Goal: Information Seeking & Learning: Learn about a topic

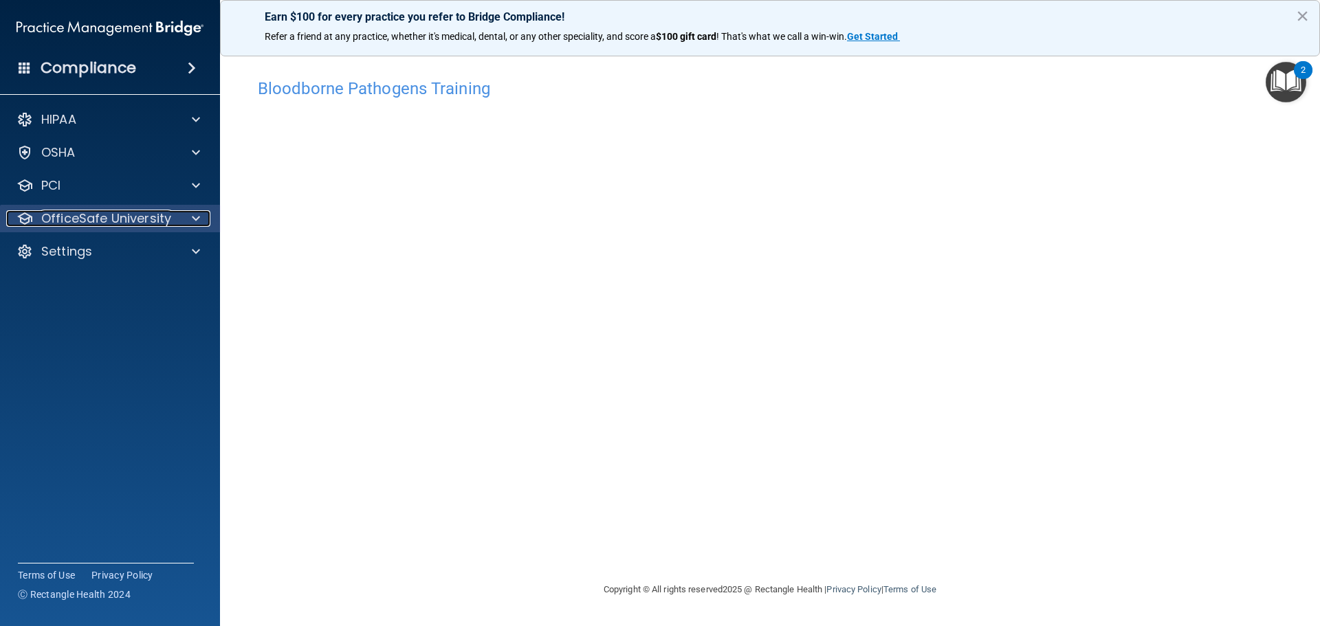
click at [197, 219] on span at bounding box center [196, 218] width 8 height 17
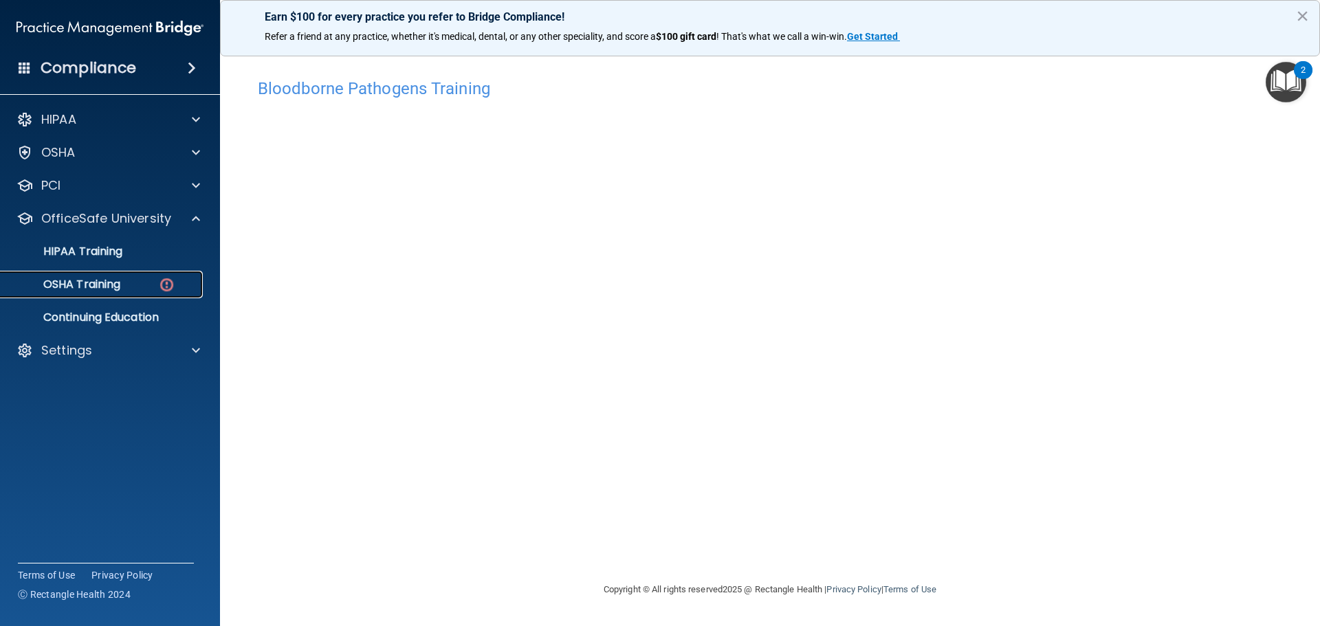
click at [115, 285] on p "OSHA Training" at bounding box center [64, 285] width 111 height 14
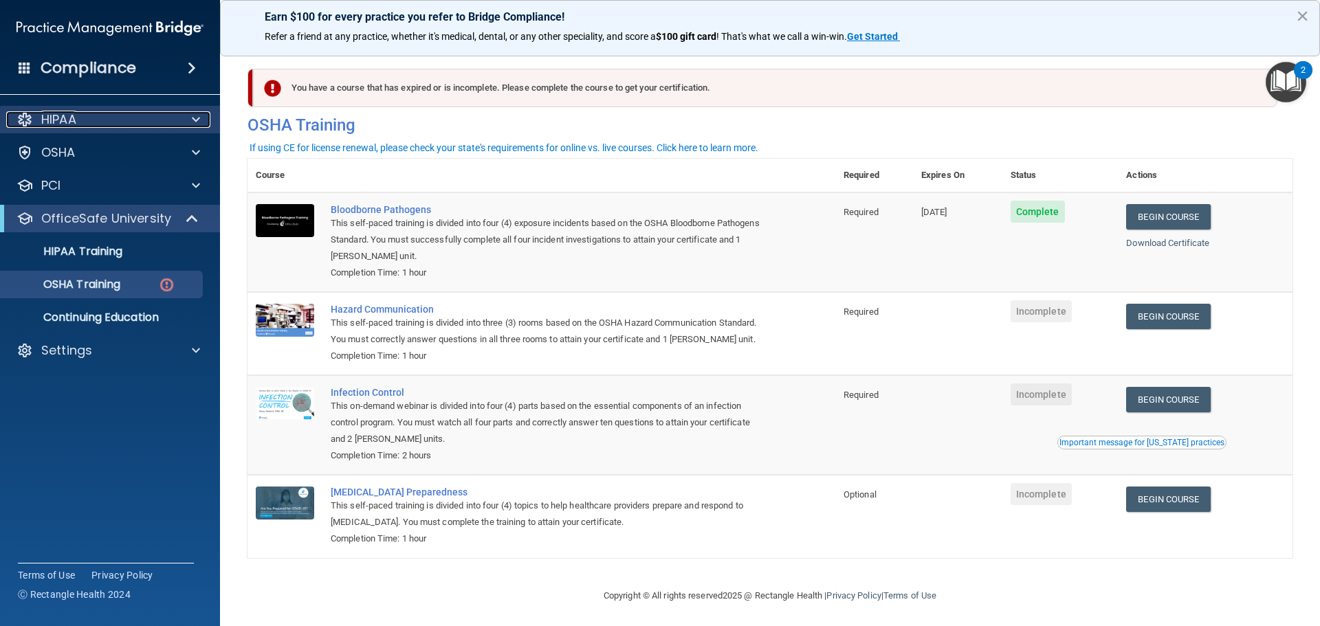
click at [182, 125] on div at bounding box center [194, 119] width 34 height 17
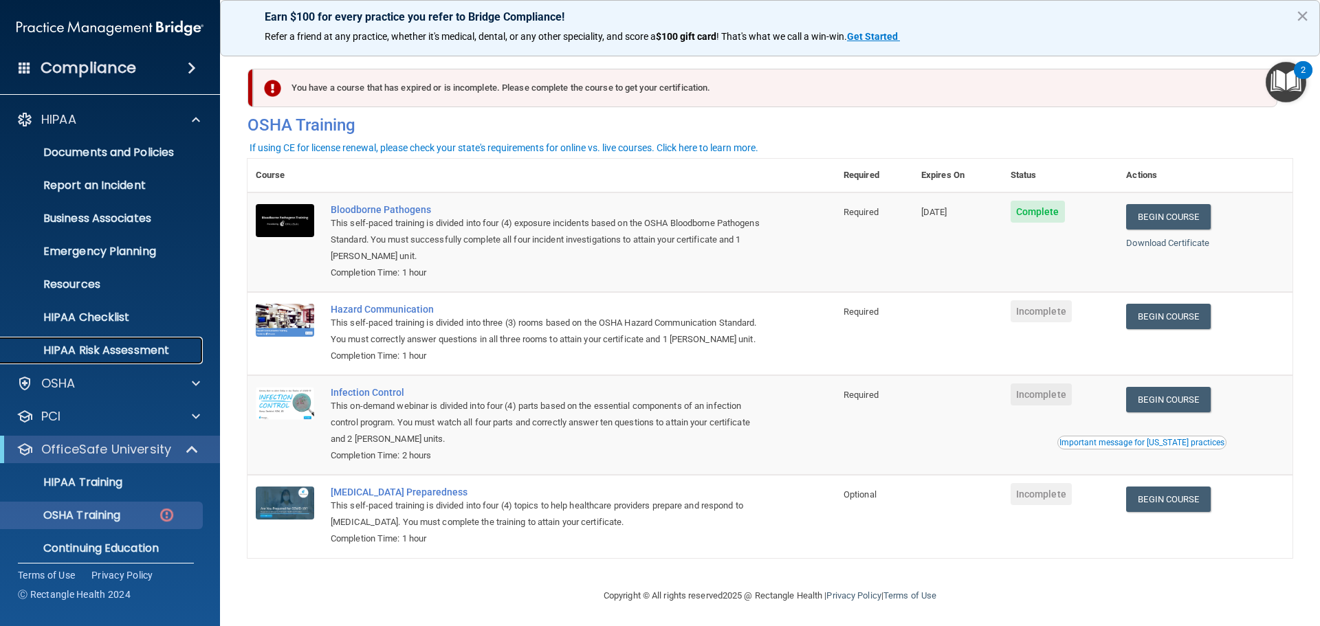
click at [153, 344] on p "HIPAA Risk Assessment" at bounding box center [103, 351] width 188 height 14
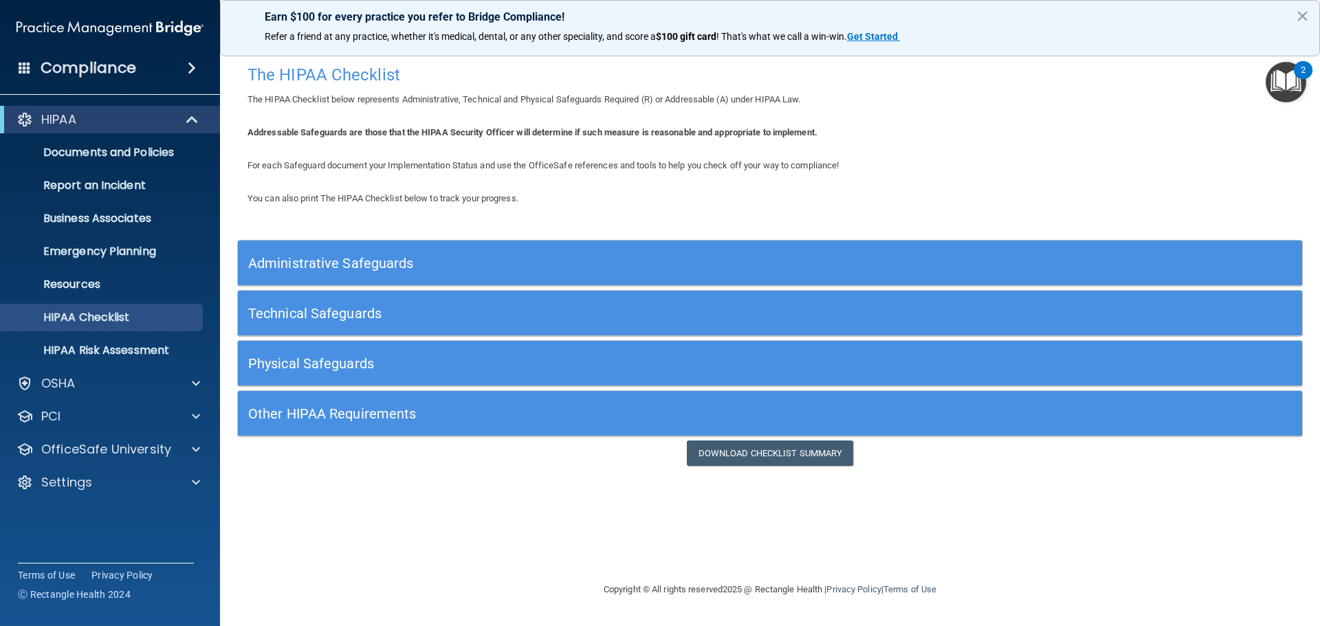
click at [818, 276] on div "Administrative Safeguards" at bounding box center [637, 263] width 798 height 31
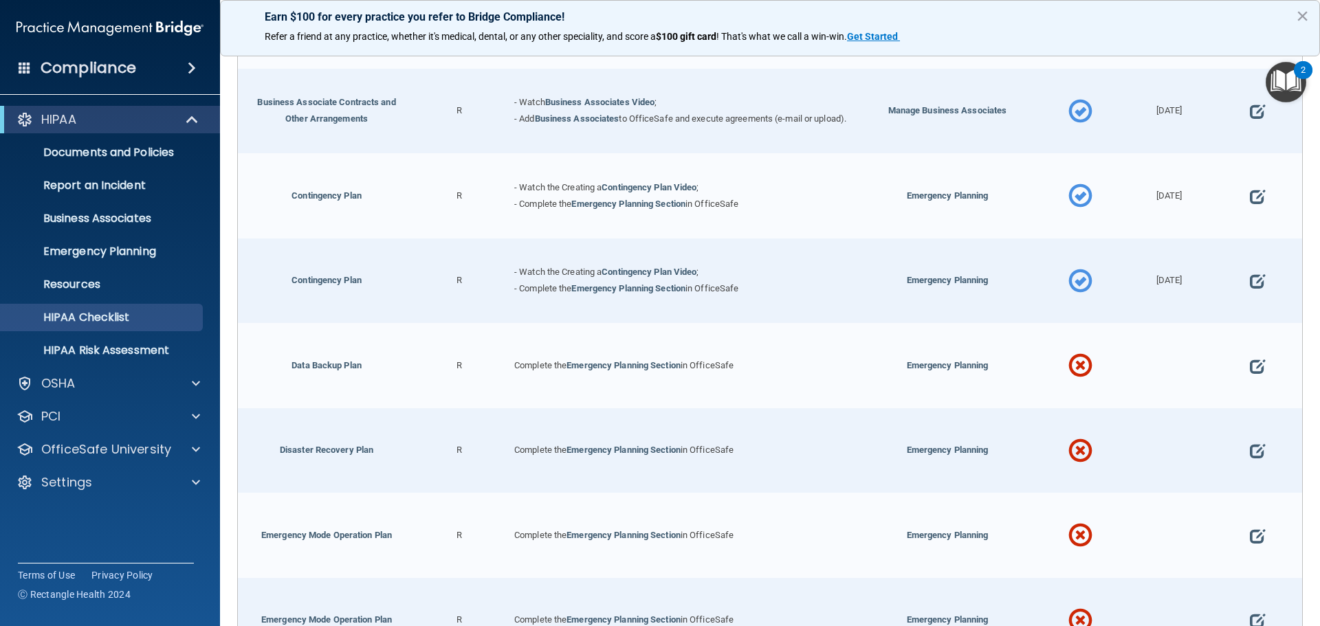
scroll to position [550, 0]
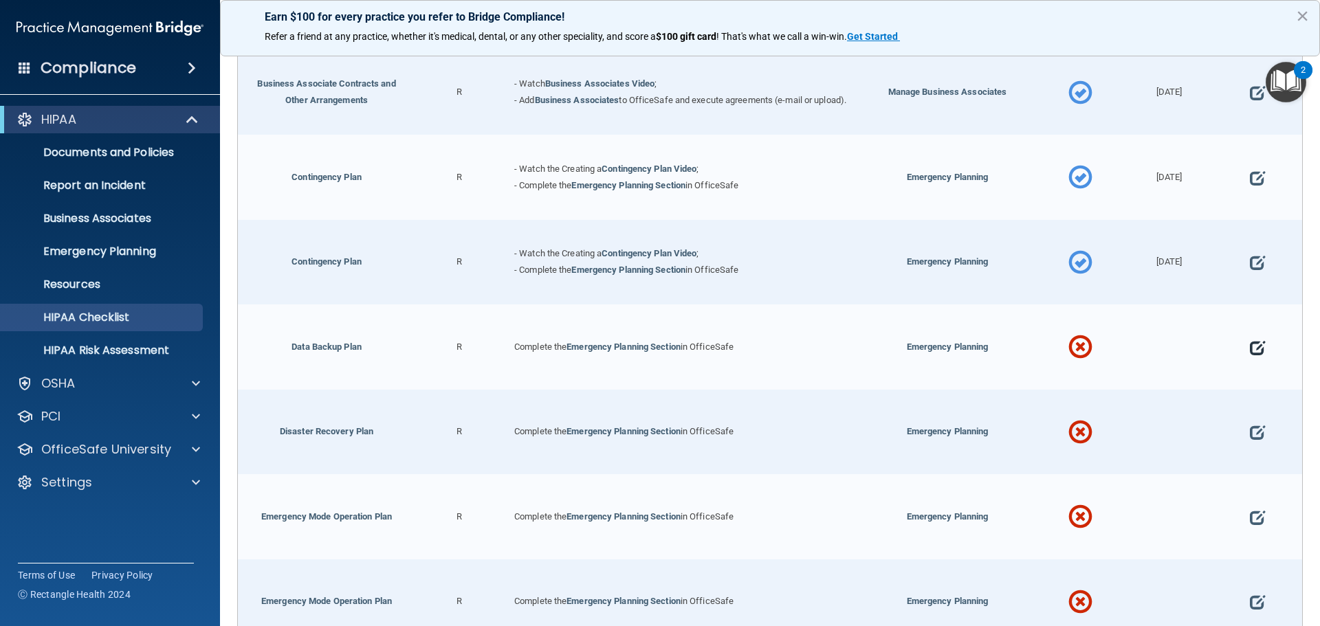
click at [1254, 359] on span at bounding box center [1257, 348] width 15 height 43
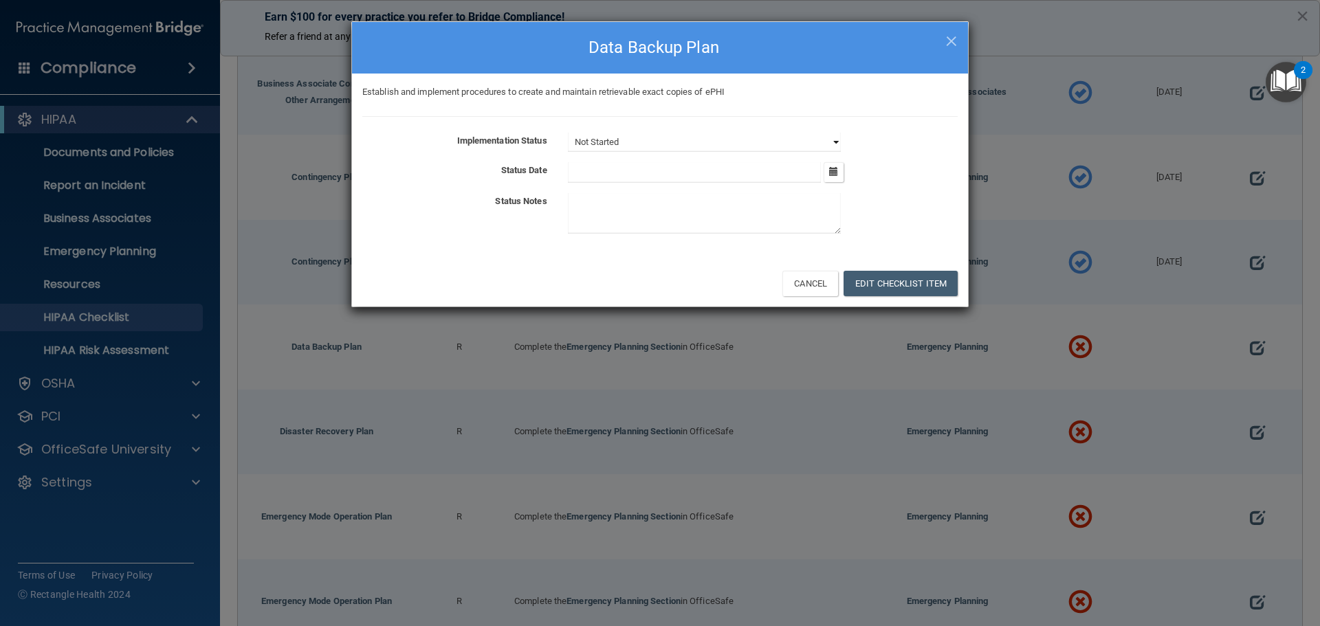
click at [688, 140] on select "Not Started In Progress Completed" at bounding box center [704, 142] width 273 height 19
click at [568, 133] on select "Not Started In Progress Completed" at bounding box center [704, 142] width 273 height 19
click at [921, 283] on button "Edit Checklist Item" at bounding box center [901, 283] width 114 height 25
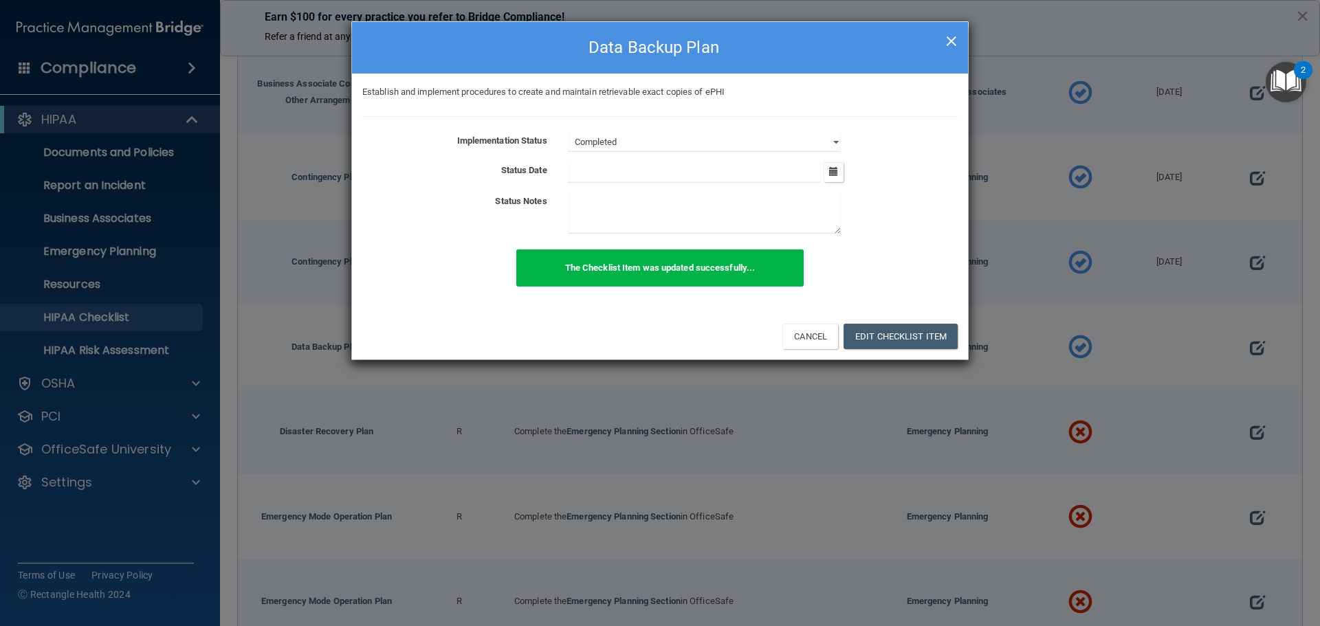
click at [949, 42] on span "×" at bounding box center [951, 39] width 12 height 28
select select "not_started"
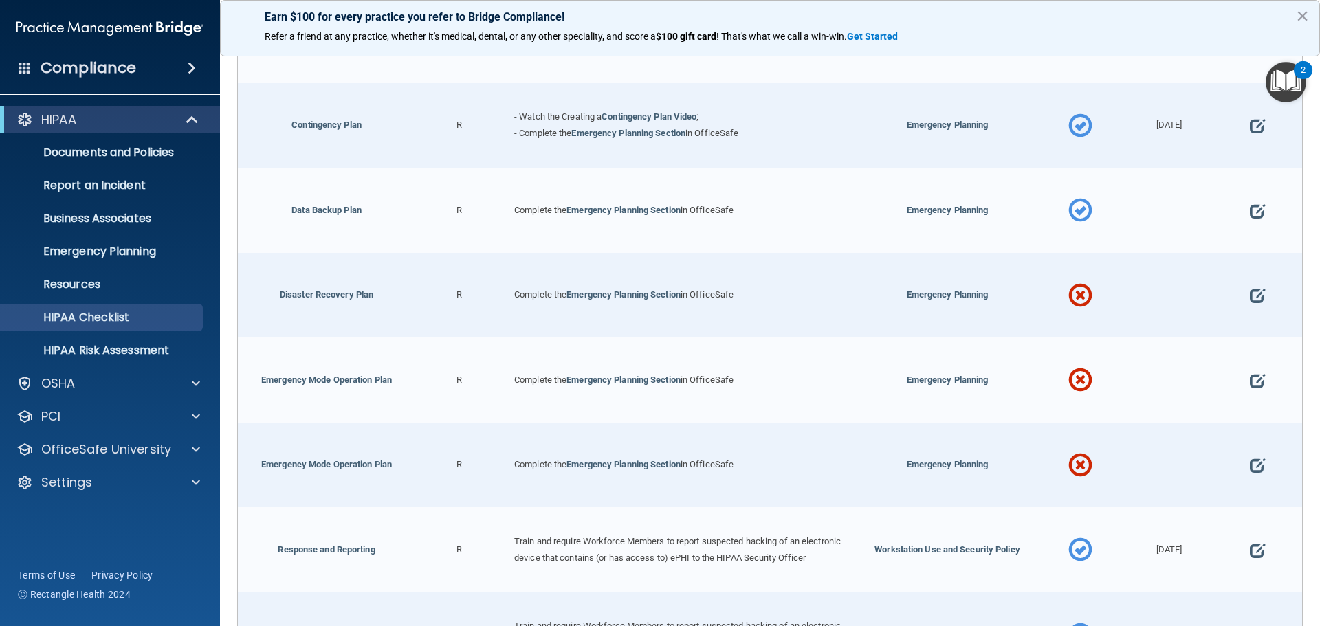
scroll to position [688, 0]
click at [1250, 311] on span at bounding box center [1257, 295] width 15 height 43
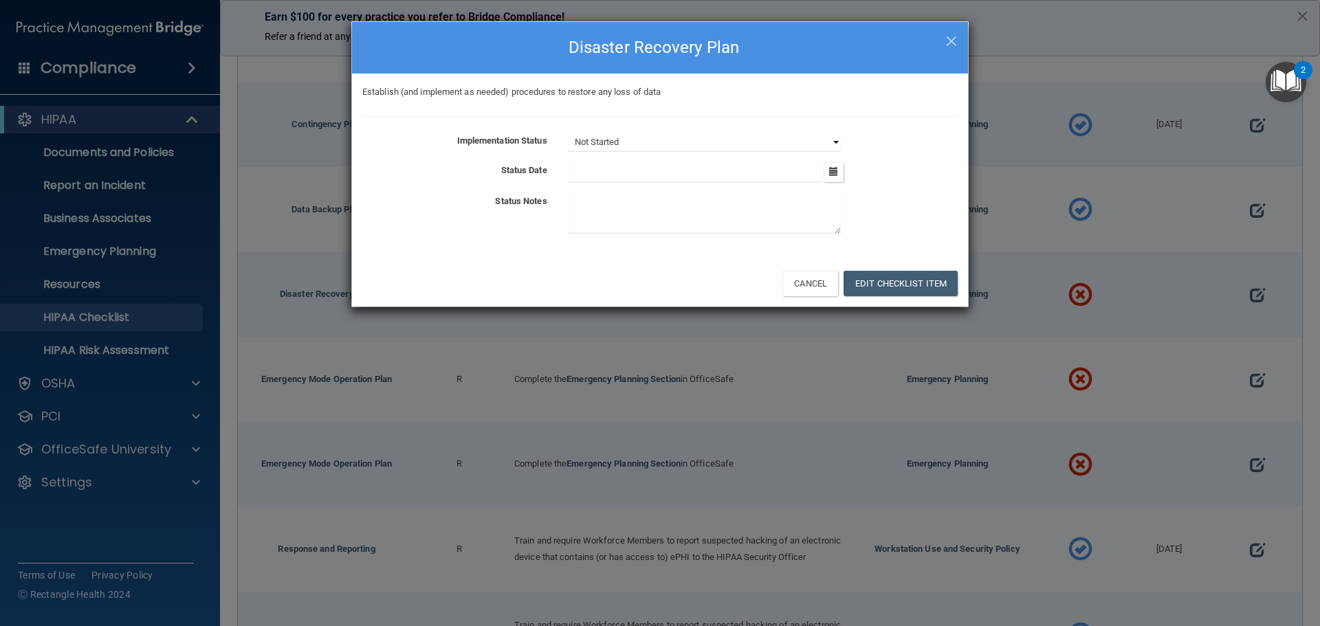
click at [754, 149] on select "Not Started In Progress Completed" at bounding box center [704, 142] width 273 height 19
click at [568, 133] on select "Not Started In Progress Completed" at bounding box center [704, 142] width 273 height 19
click at [905, 280] on button "Edit Checklist Item" at bounding box center [901, 283] width 114 height 25
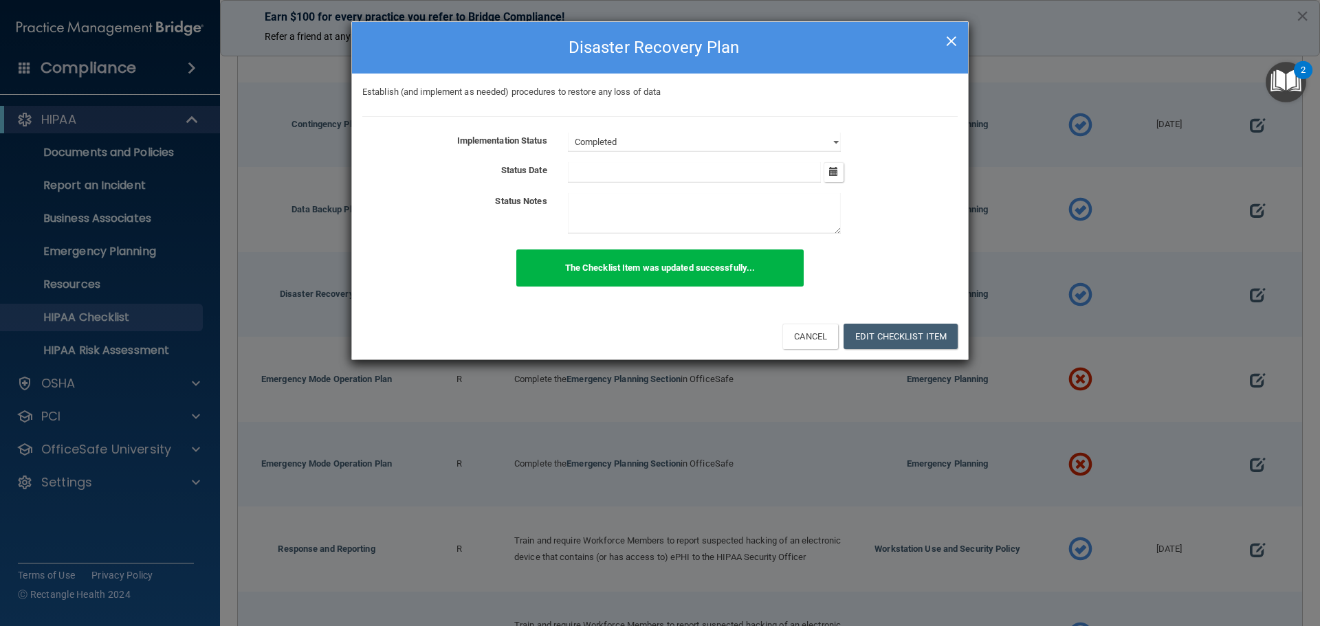
click at [953, 36] on span "×" at bounding box center [951, 39] width 12 height 28
select select "not_started"
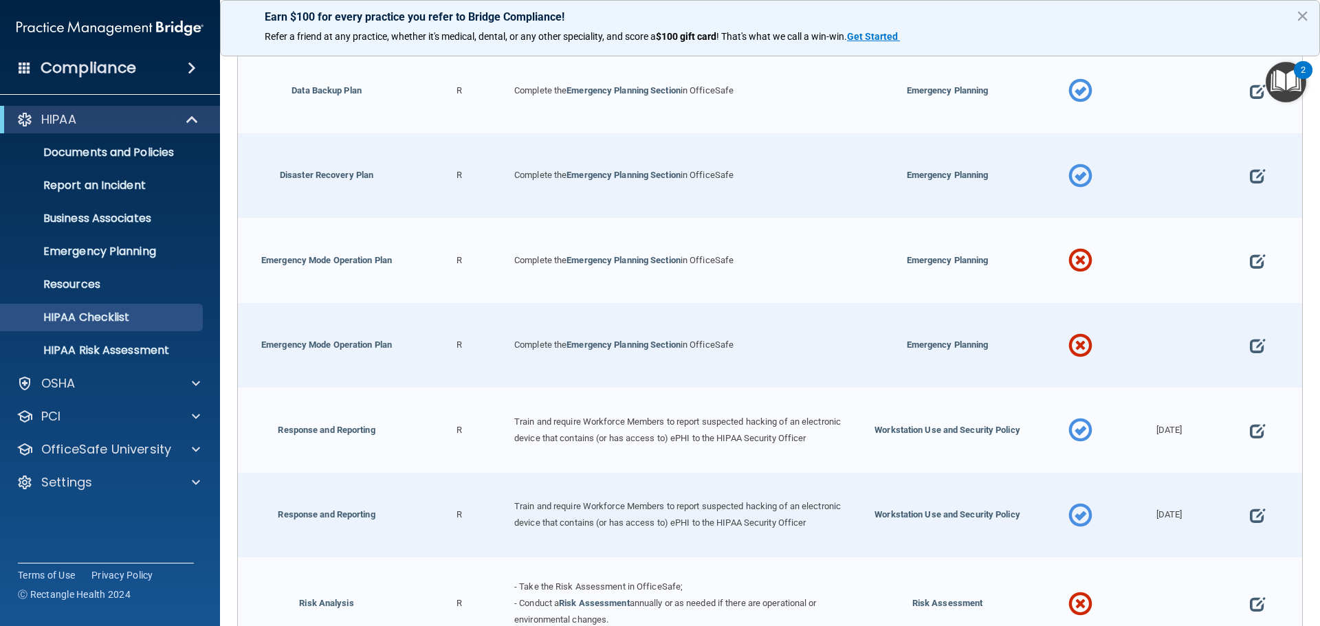
scroll to position [825, 0]
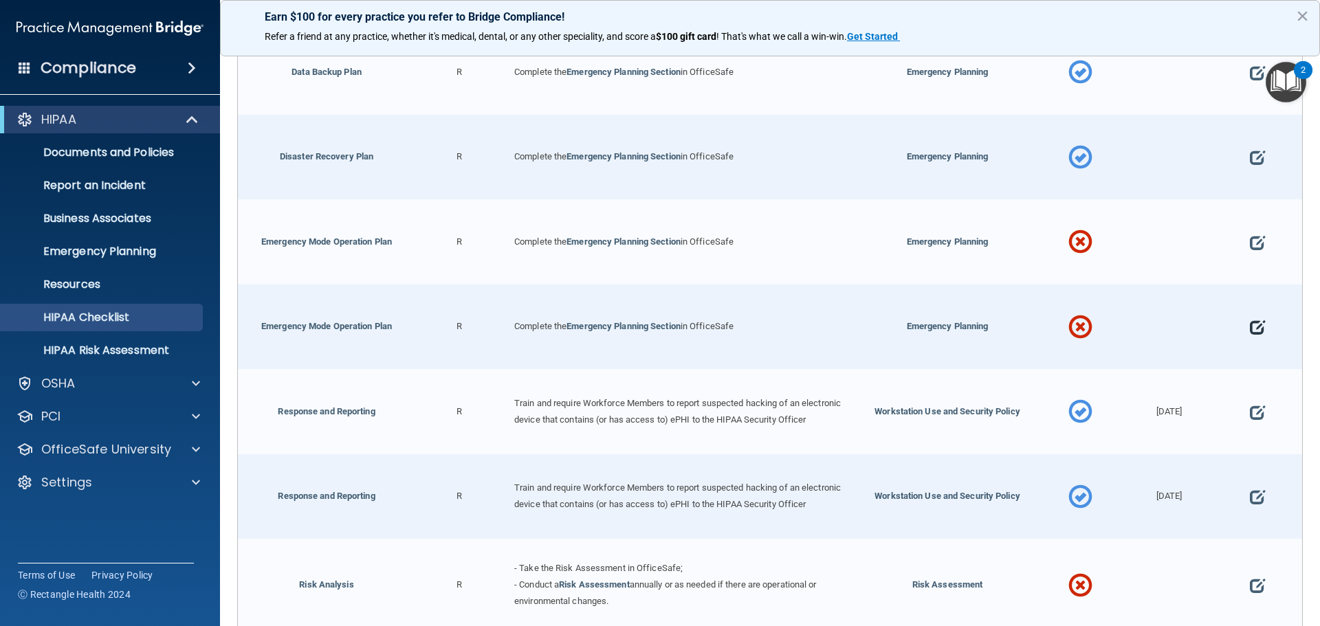
click at [1250, 339] on span at bounding box center [1257, 328] width 15 height 43
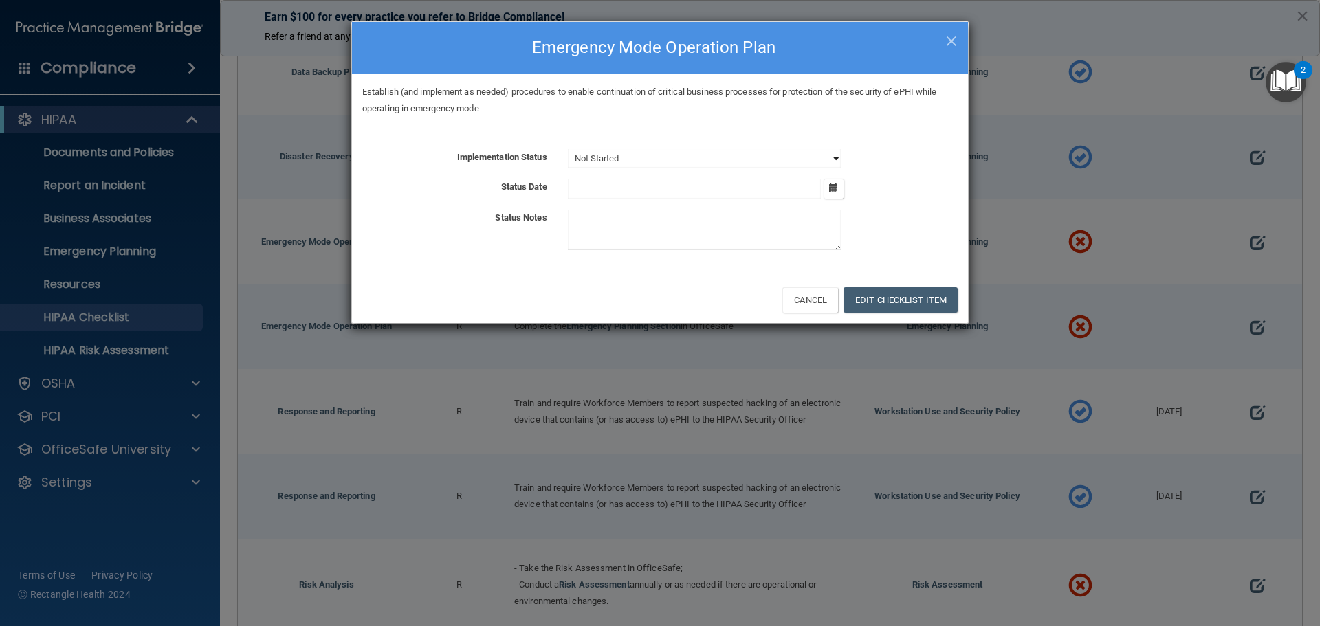
click at [771, 155] on select "Not Started In Progress Completed" at bounding box center [704, 158] width 273 height 19
click at [568, 149] on select "Not Started In Progress Completed" at bounding box center [704, 158] width 273 height 19
click at [910, 301] on button "Edit Checklist Item" at bounding box center [901, 299] width 114 height 25
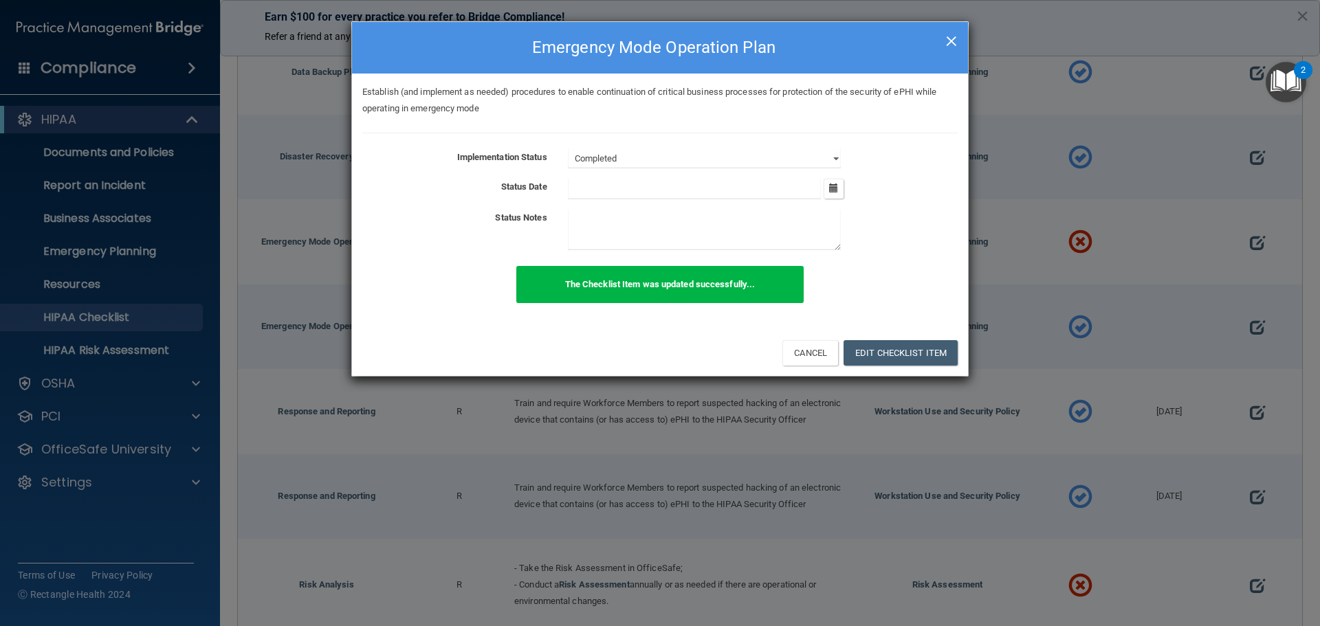
click at [955, 40] on span "×" at bounding box center [951, 39] width 12 height 28
select select "not_started"
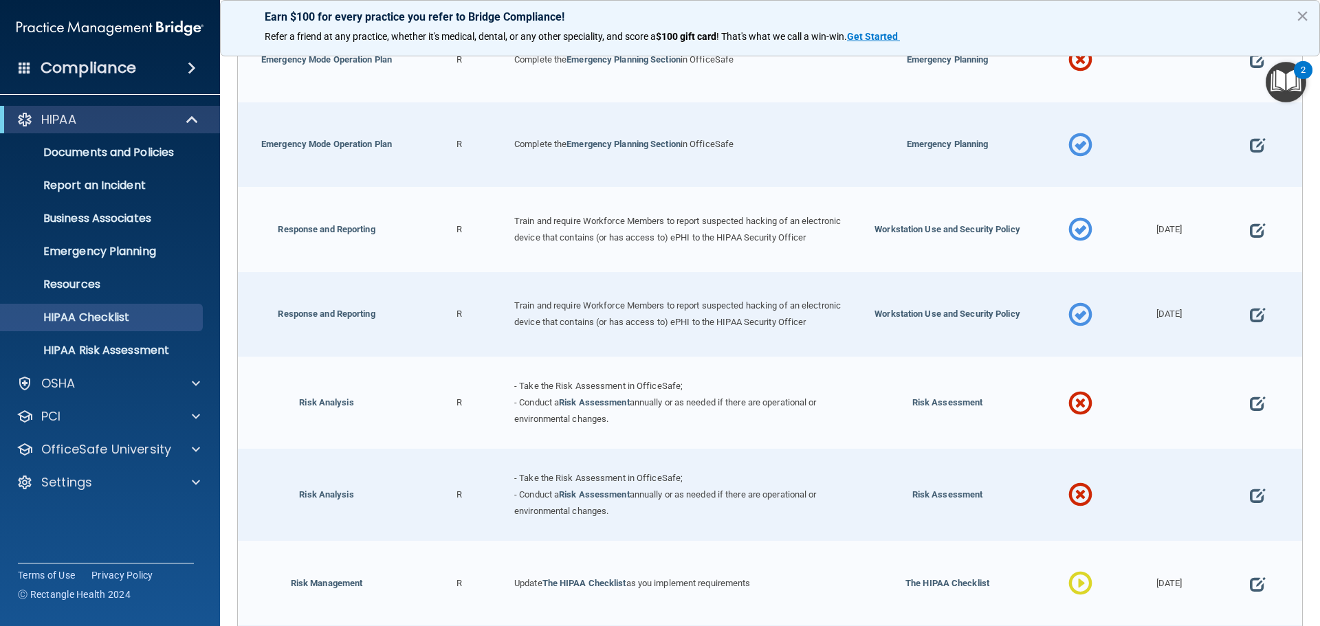
scroll to position [1031, 0]
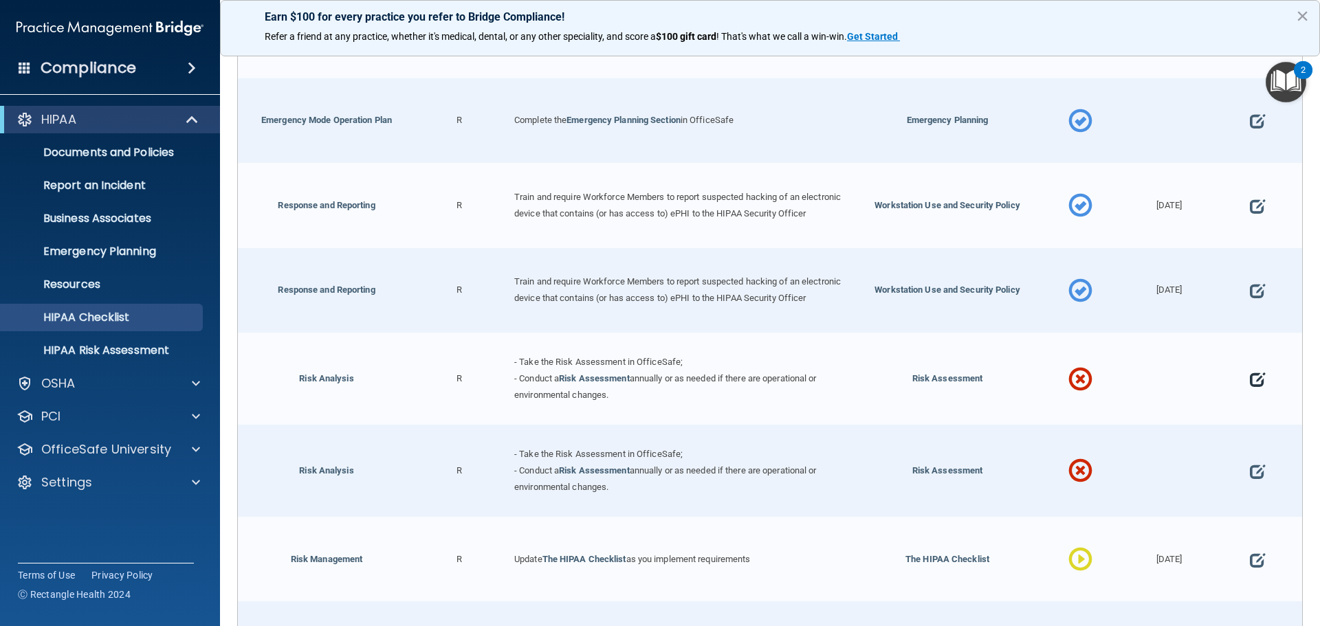
click at [1250, 401] on span at bounding box center [1257, 379] width 15 height 43
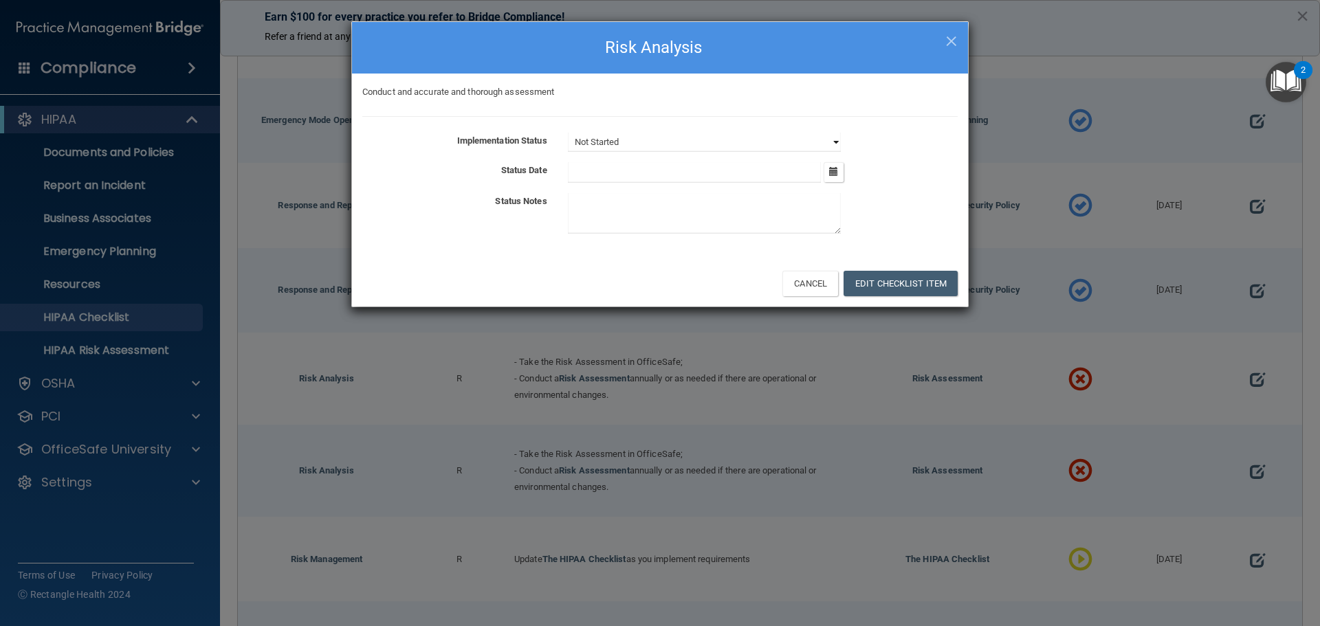
click at [701, 138] on select "Not Started In Progress Completed" at bounding box center [704, 142] width 273 height 19
click at [911, 226] on div at bounding box center [763, 216] width 411 height 46
click at [943, 41] on h4 "Risk Analysis" at bounding box center [659, 47] width 595 height 30
click at [950, 41] on span "×" at bounding box center [951, 39] width 12 height 28
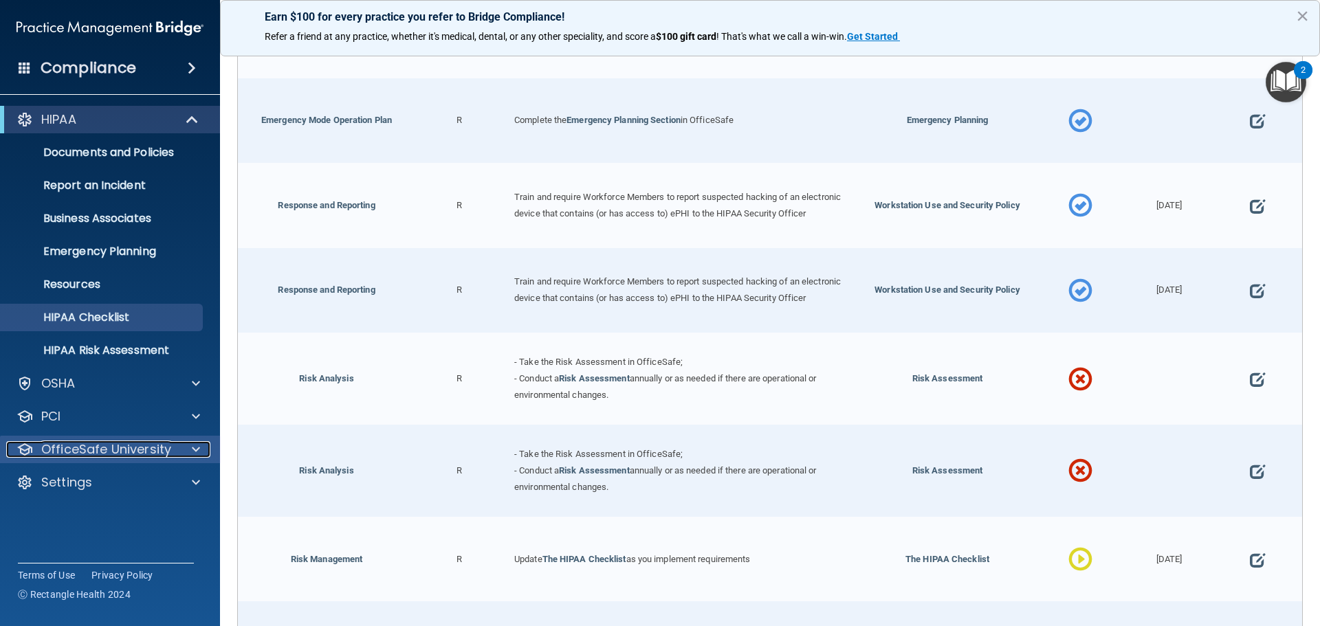
click at [208, 444] on div at bounding box center [194, 449] width 34 height 17
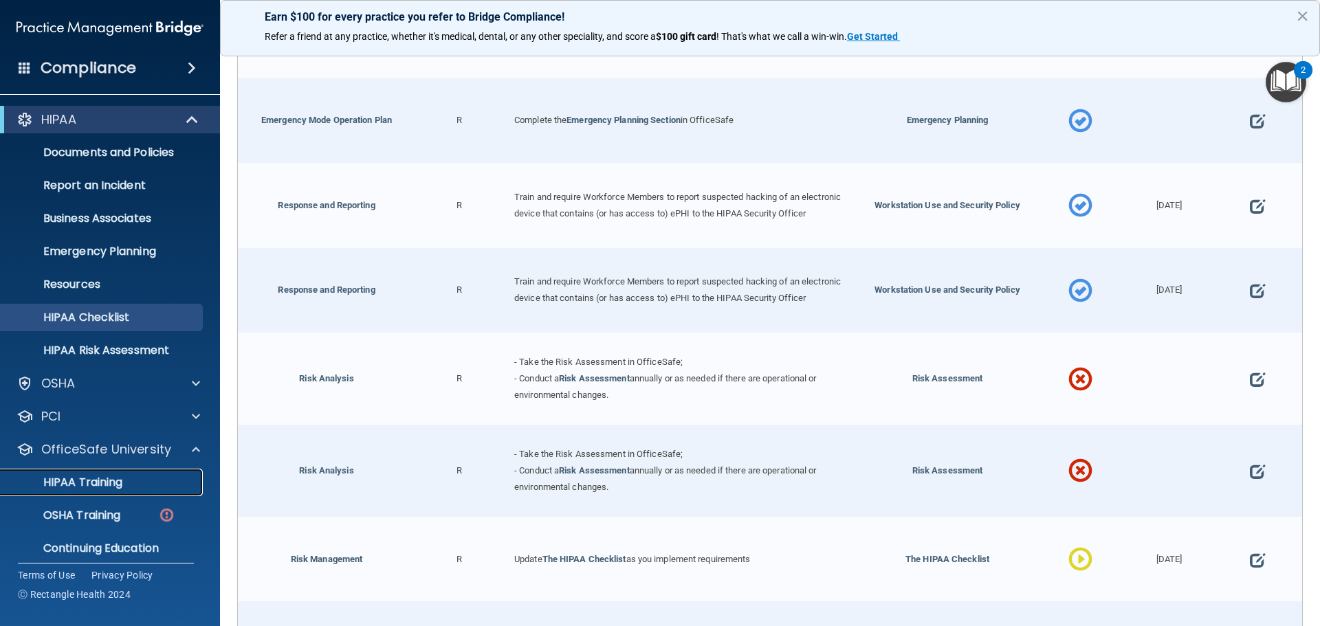
click at [117, 488] on p "HIPAA Training" at bounding box center [65, 483] width 113 height 14
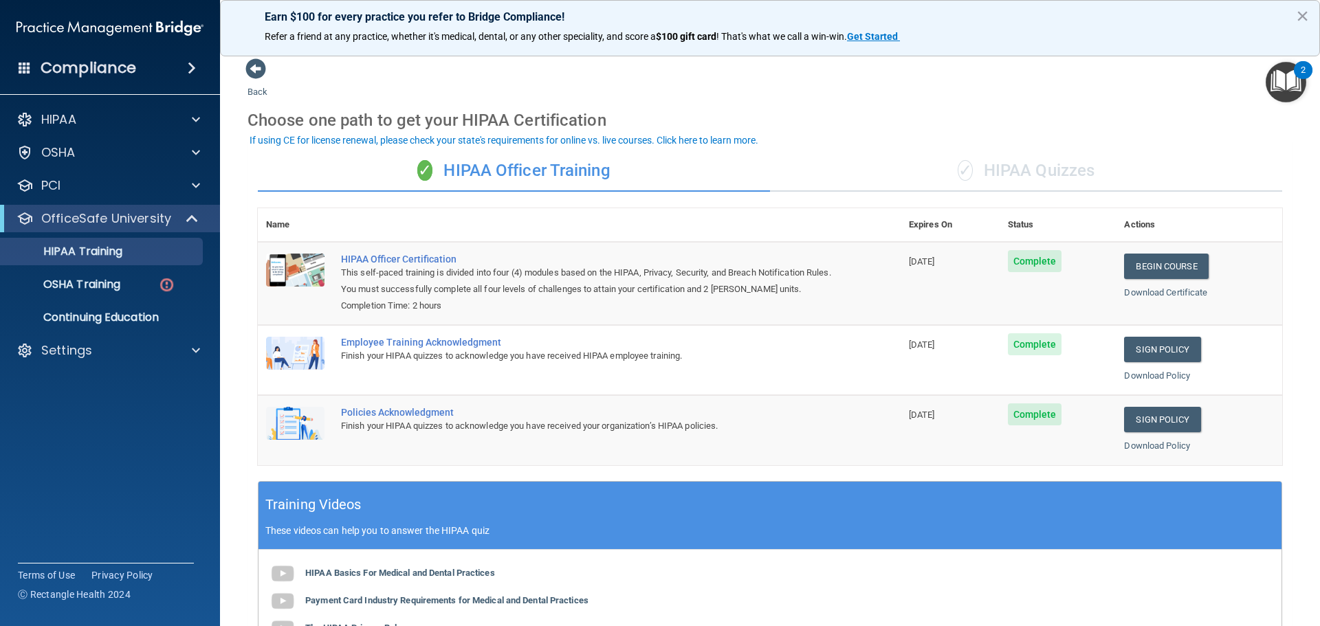
click at [716, 140] on div "If using CE for license renewal, please check your state's requirements for onl…" at bounding box center [504, 140] width 509 height 10
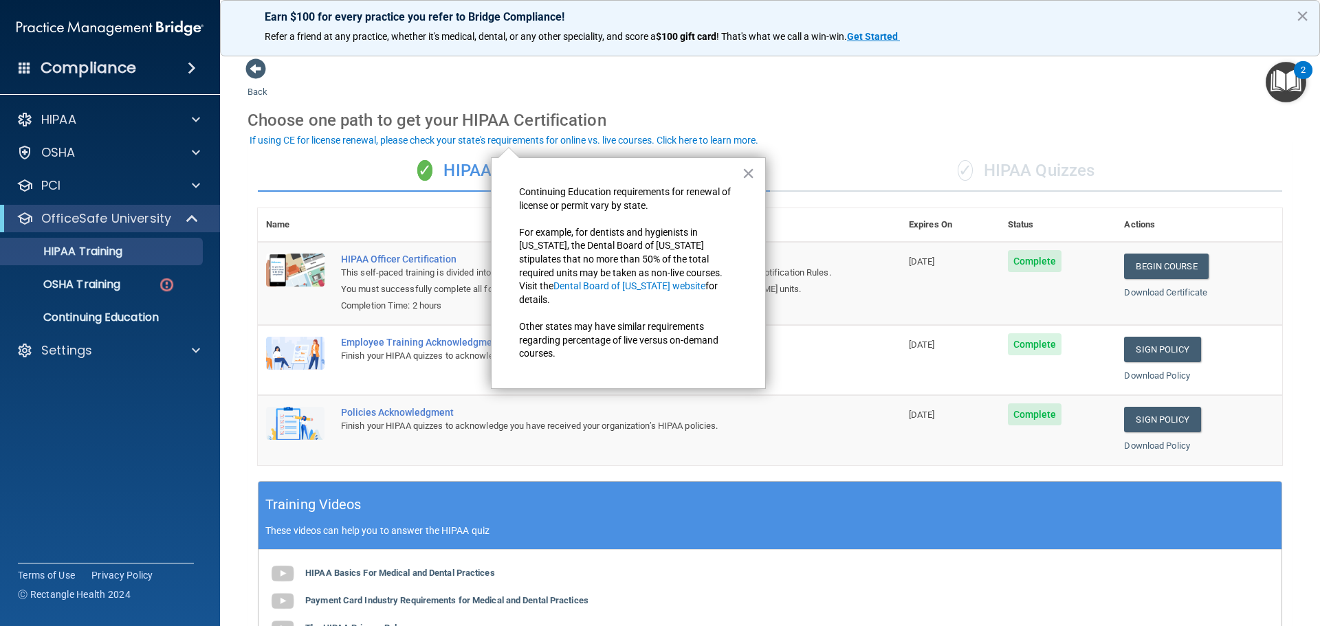
click at [866, 120] on div "Choose one path to get your HIPAA Certification" at bounding box center [770, 120] width 1045 height 40
click at [192, 118] on span at bounding box center [196, 119] width 8 height 17
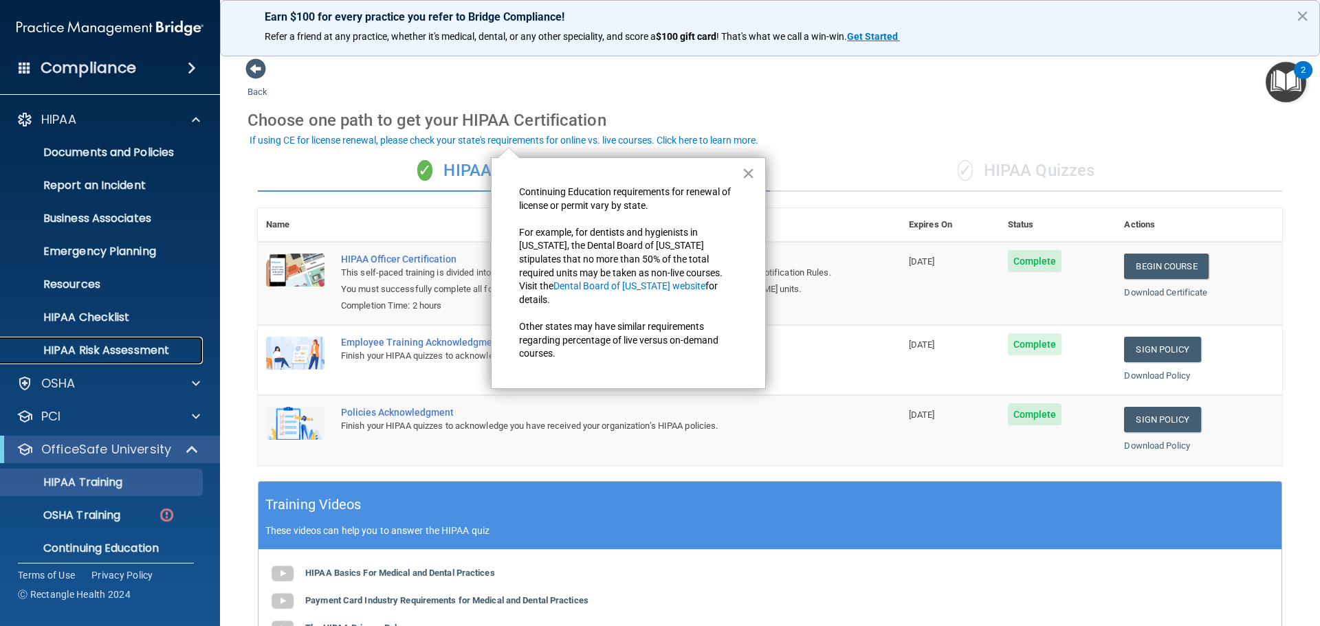
click at [146, 346] on p "HIPAA Risk Assessment" at bounding box center [103, 351] width 188 height 14
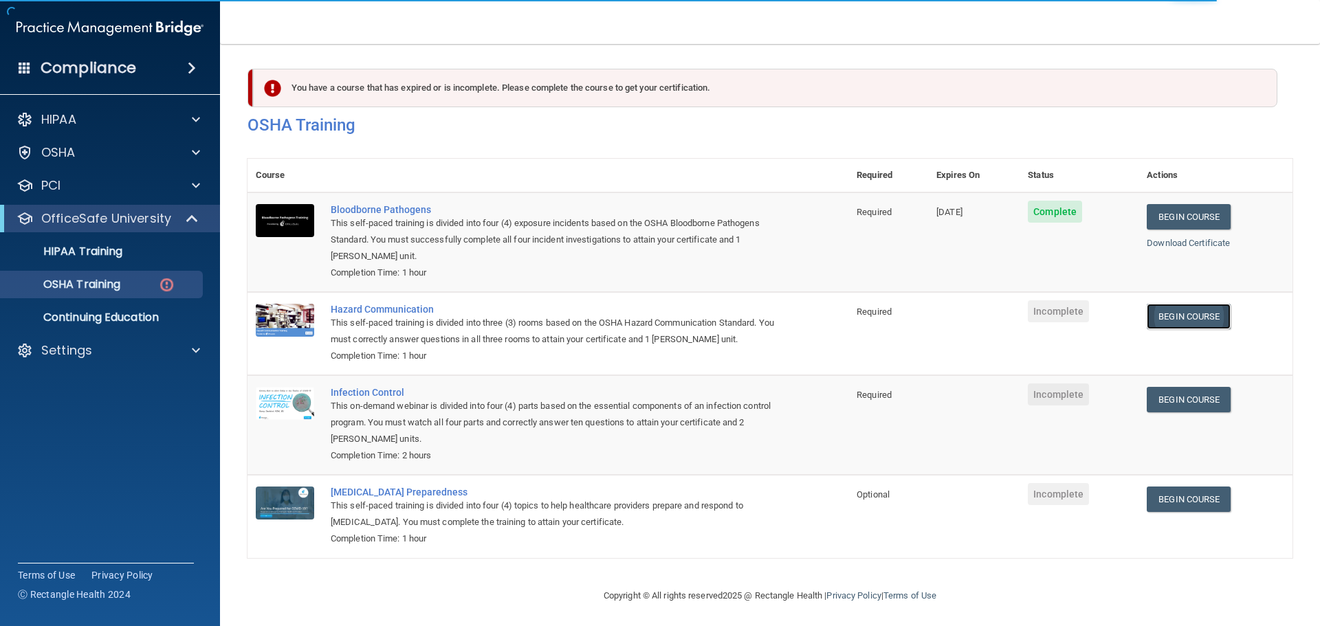
click at [1183, 319] on link "Begin Course" at bounding box center [1189, 316] width 84 height 25
